Goal: Book appointment/travel/reservation

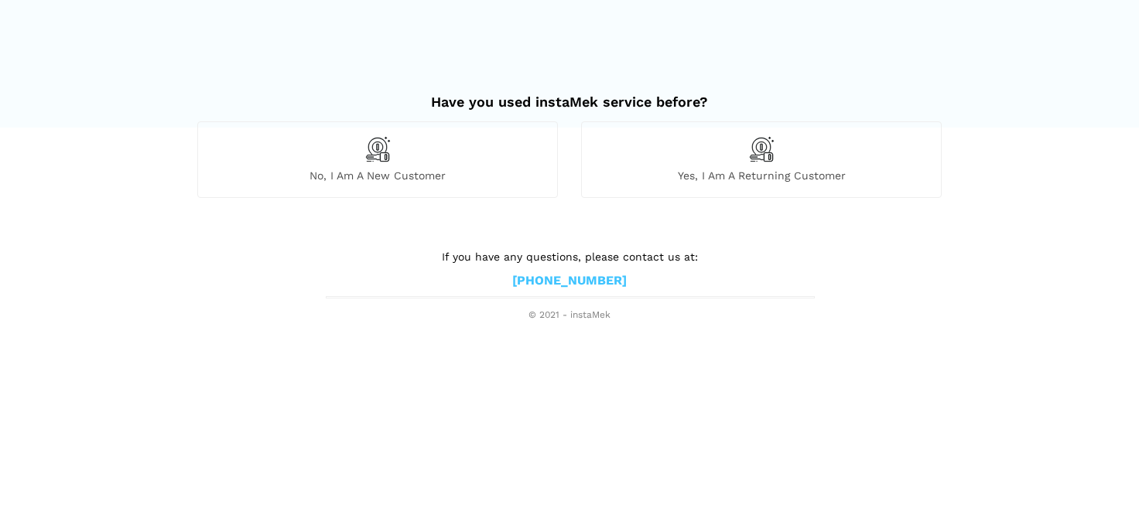
click at [350, 183] on span "No, I am a new customer" at bounding box center [377, 176] width 359 height 14
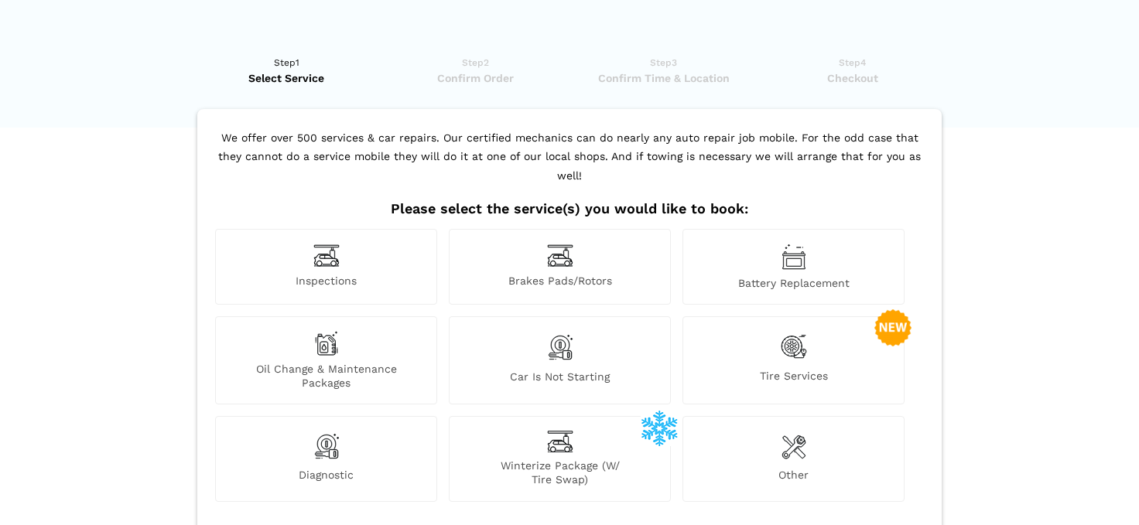
scroll to position [81, 0]
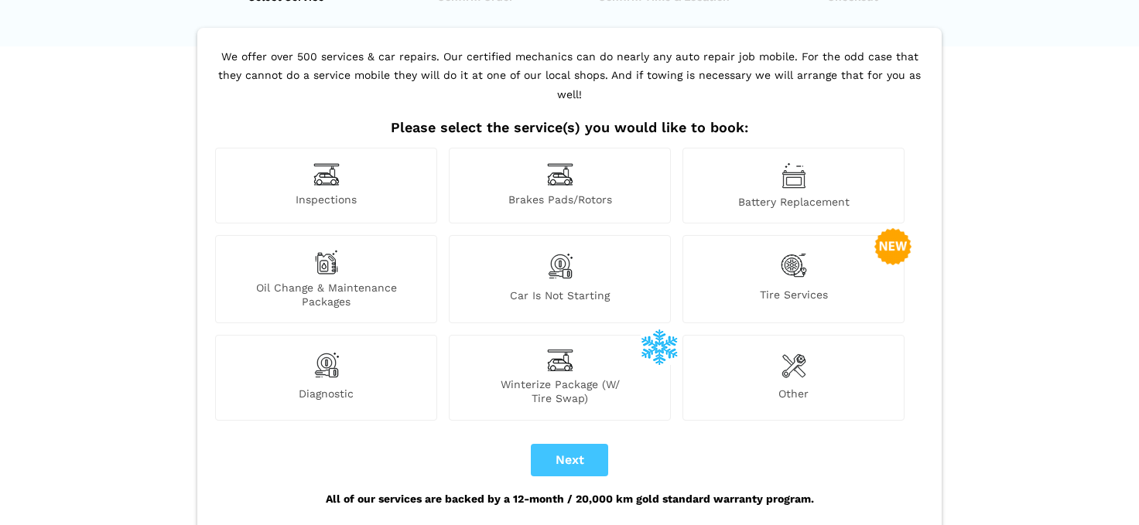
click at [575, 251] on div "Car is not starting" at bounding box center [560, 279] width 222 height 88
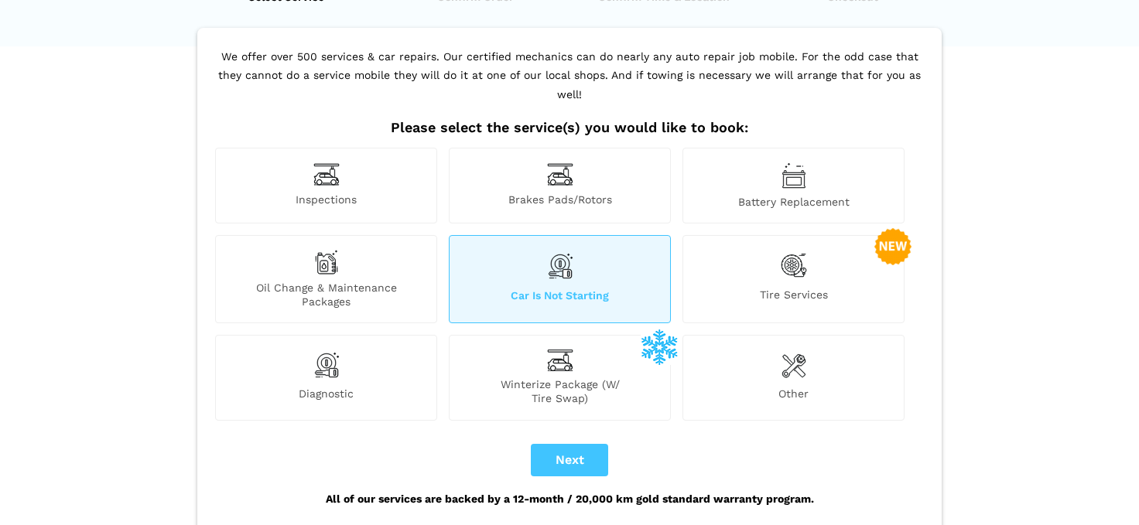
click at [790, 162] on img at bounding box center [793, 175] width 25 height 26
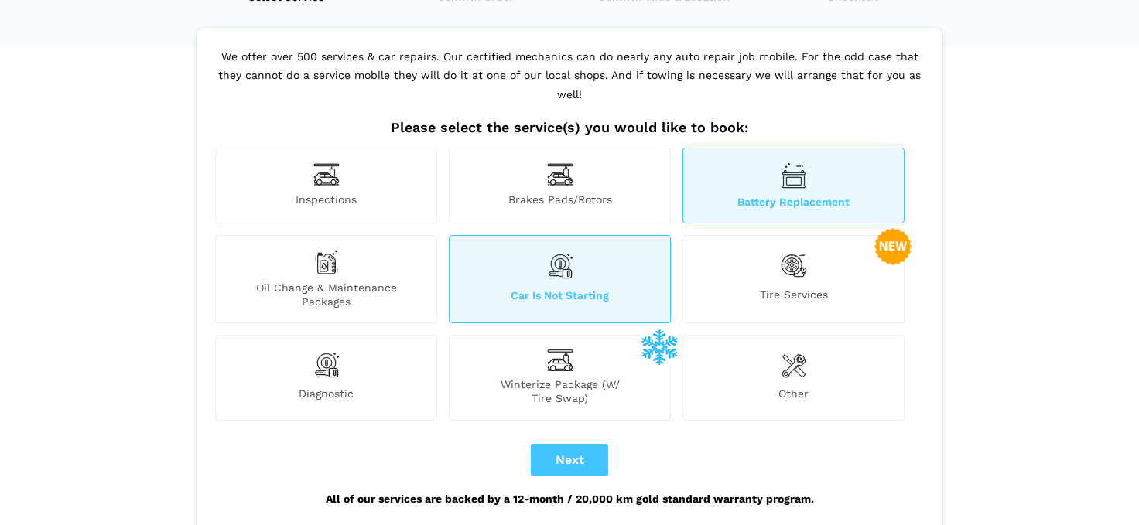
click at [800, 119] on h2 "Please select the service(s) you would like to book:" at bounding box center [569, 127] width 716 height 17
click at [774, 195] on span "Battery Replacement" at bounding box center [793, 202] width 220 height 14
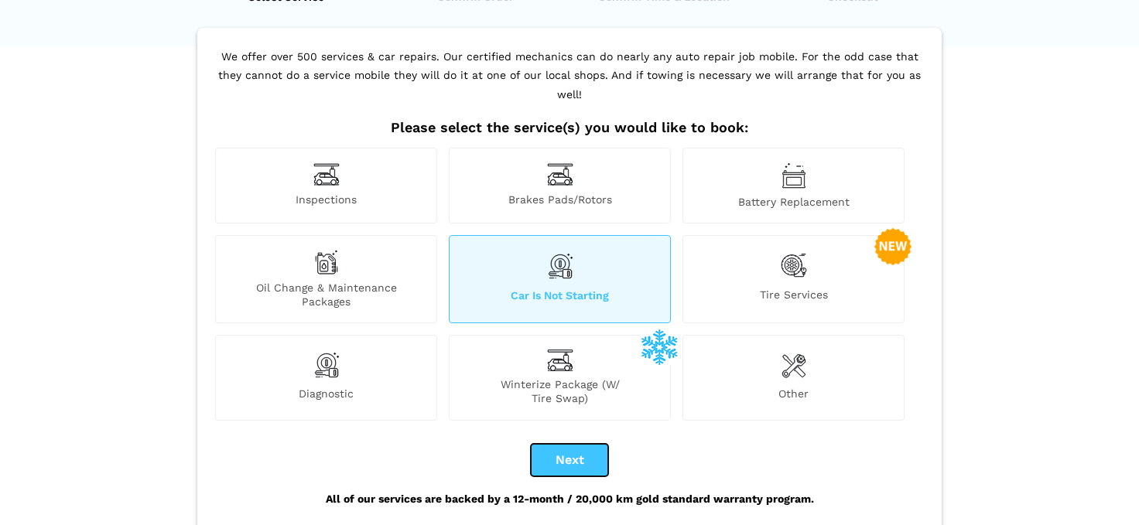
click at [563, 444] on button "Next" at bounding box center [569, 460] width 77 height 32
checkbox input "true"
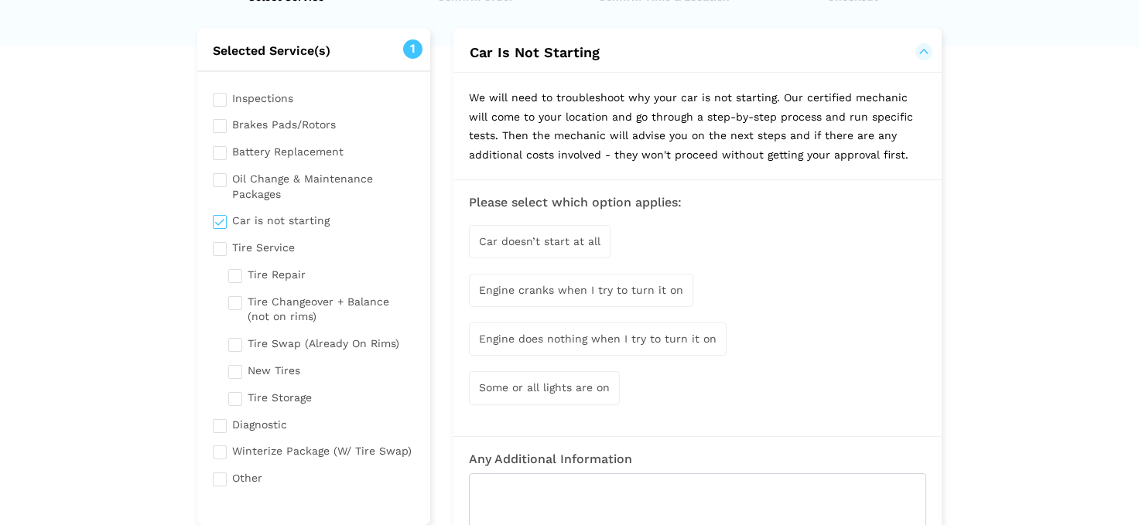
click at [551, 393] on div "Some or all lights are on" at bounding box center [544, 387] width 151 height 33
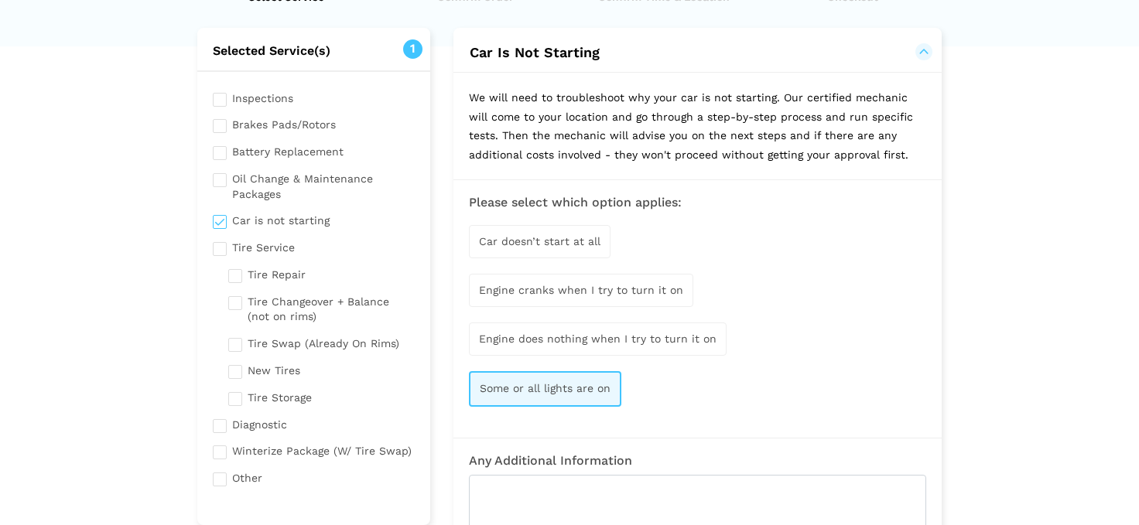
click at [577, 242] on span "Car doesn’t start at all" at bounding box center [539, 241] width 121 height 12
click at [570, 245] on span "Car doesn’t start at all" at bounding box center [540, 242] width 121 height 12
click at [557, 293] on span "Engine cranks when I try to turn it on" at bounding box center [581, 290] width 204 height 12
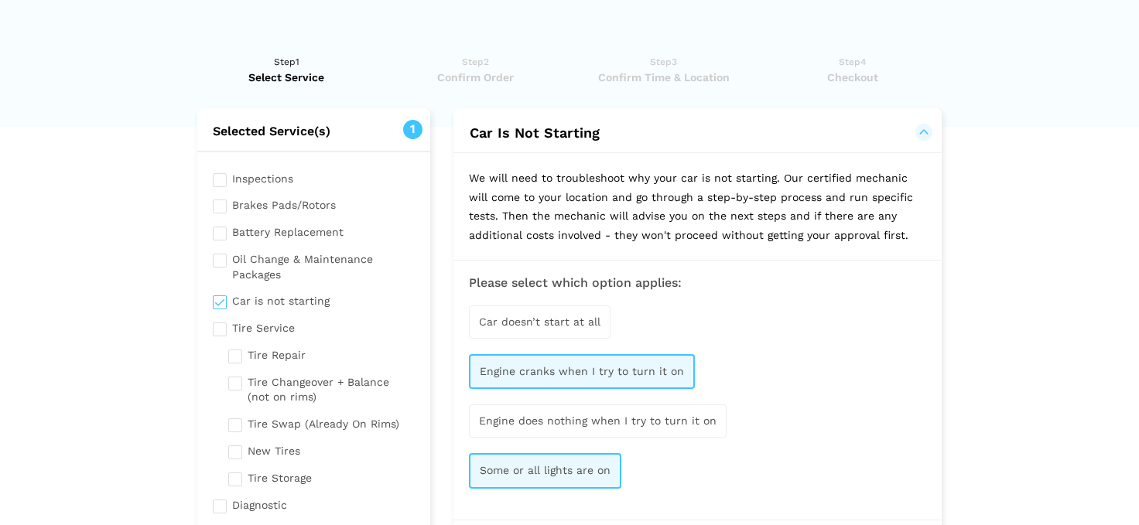
scroll to position [0, 0]
